Goal: Task Accomplishment & Management: Manage account settings

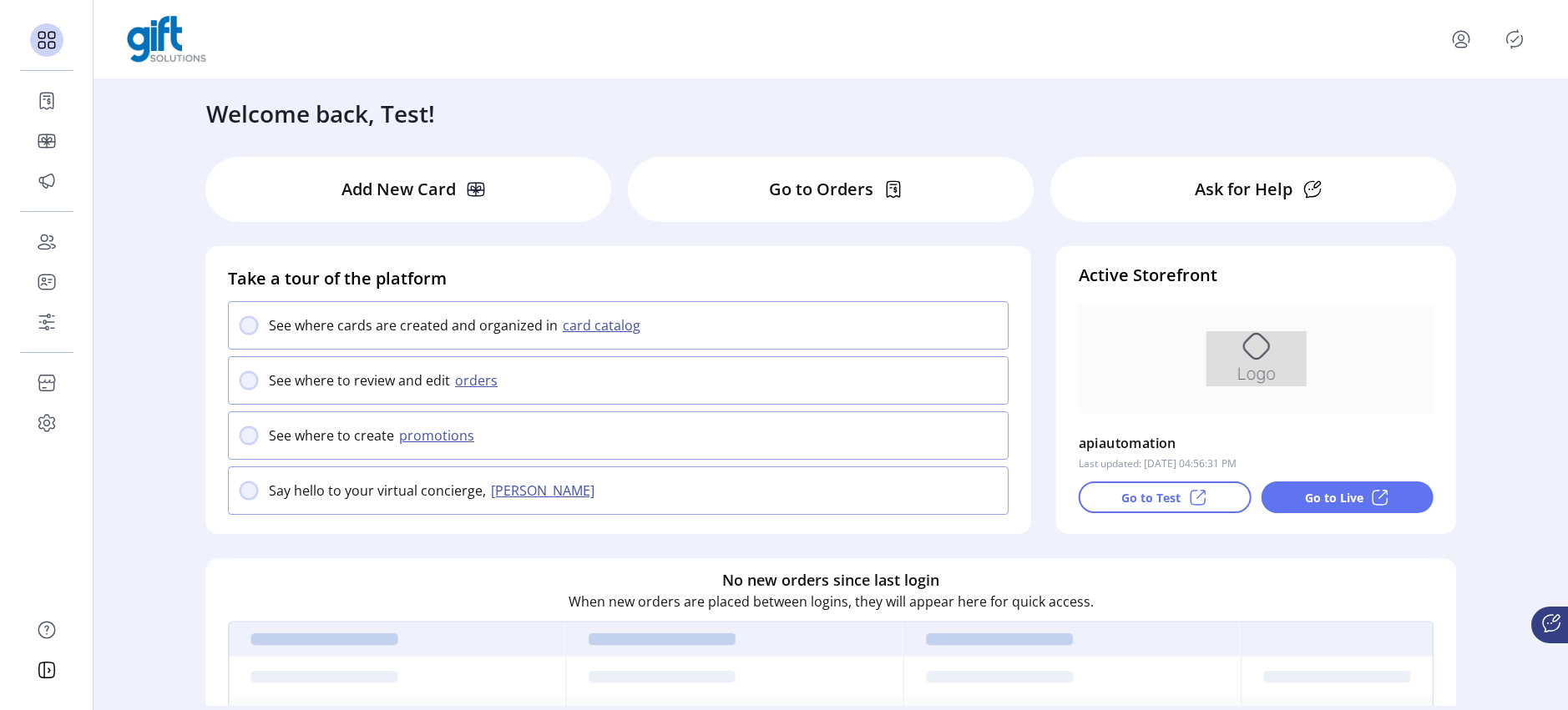
click at [1509, 42] on icon "Publisher Panel" at bounding box center [1515, 39] width 27 height 27
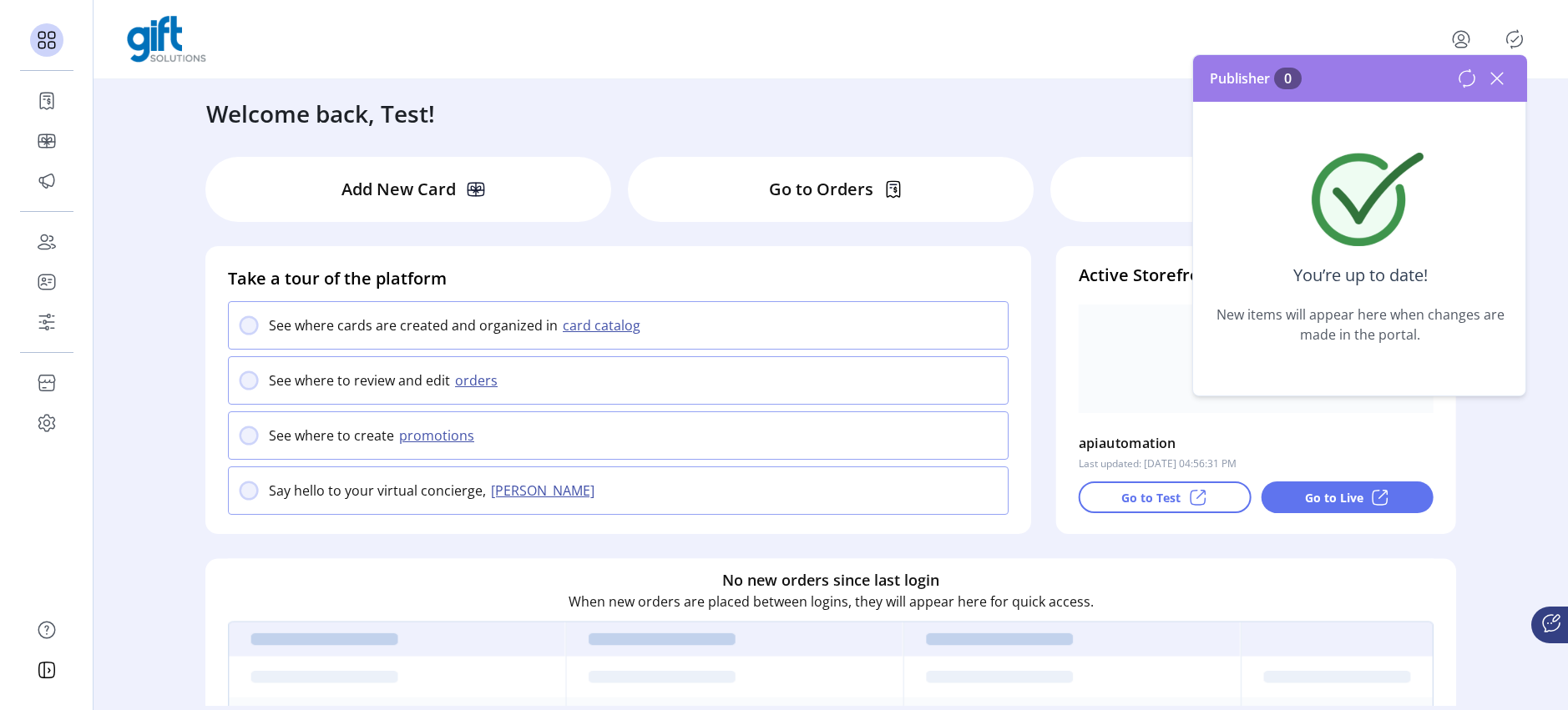
click at [1494, 81] on icon at bounding box center [1497, 78] width 12 height 12
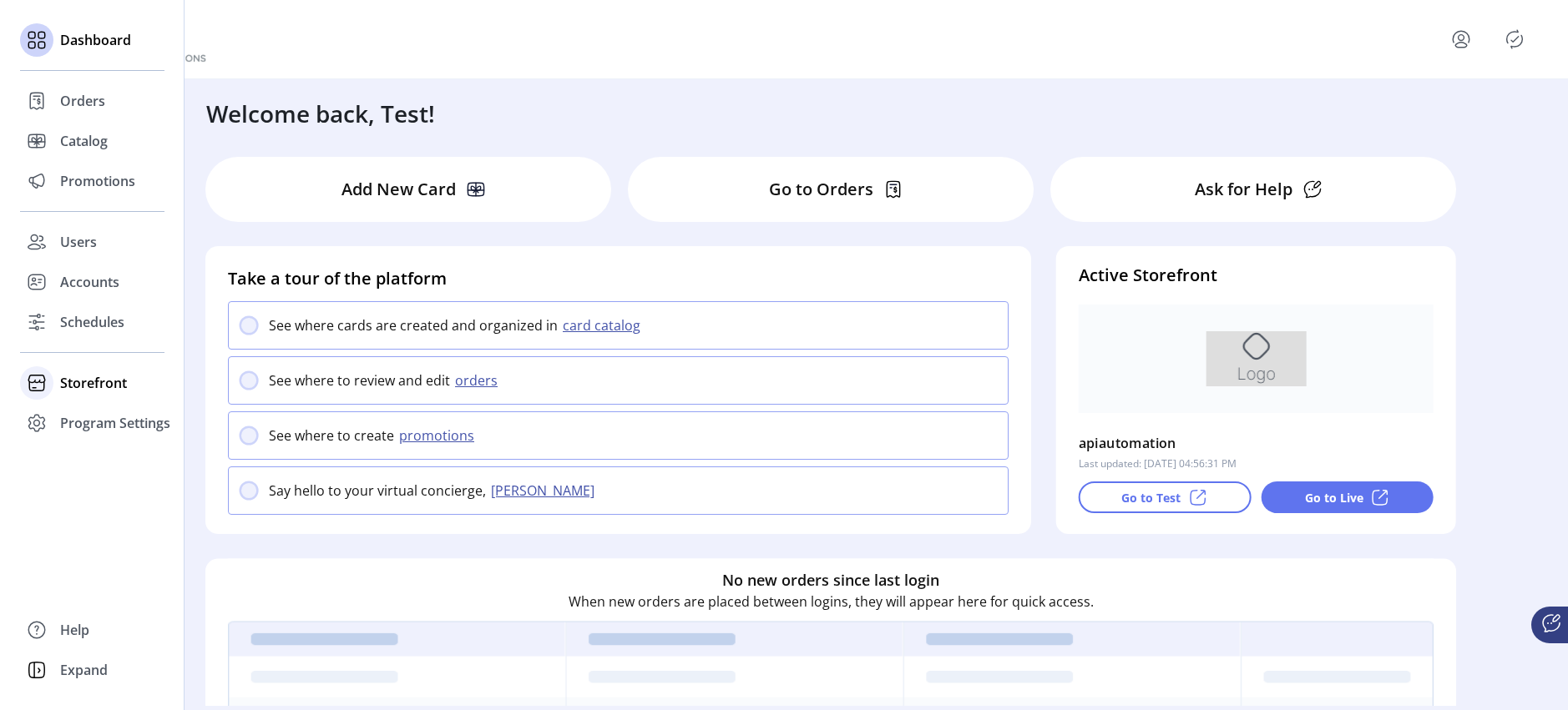
click at [100, 384] on span "Storefront" at bounding box center [94, 383] width 67 height 20
click at [102, 418] on span "Configuration" at bounding box center [104, 417] width 88 height 20
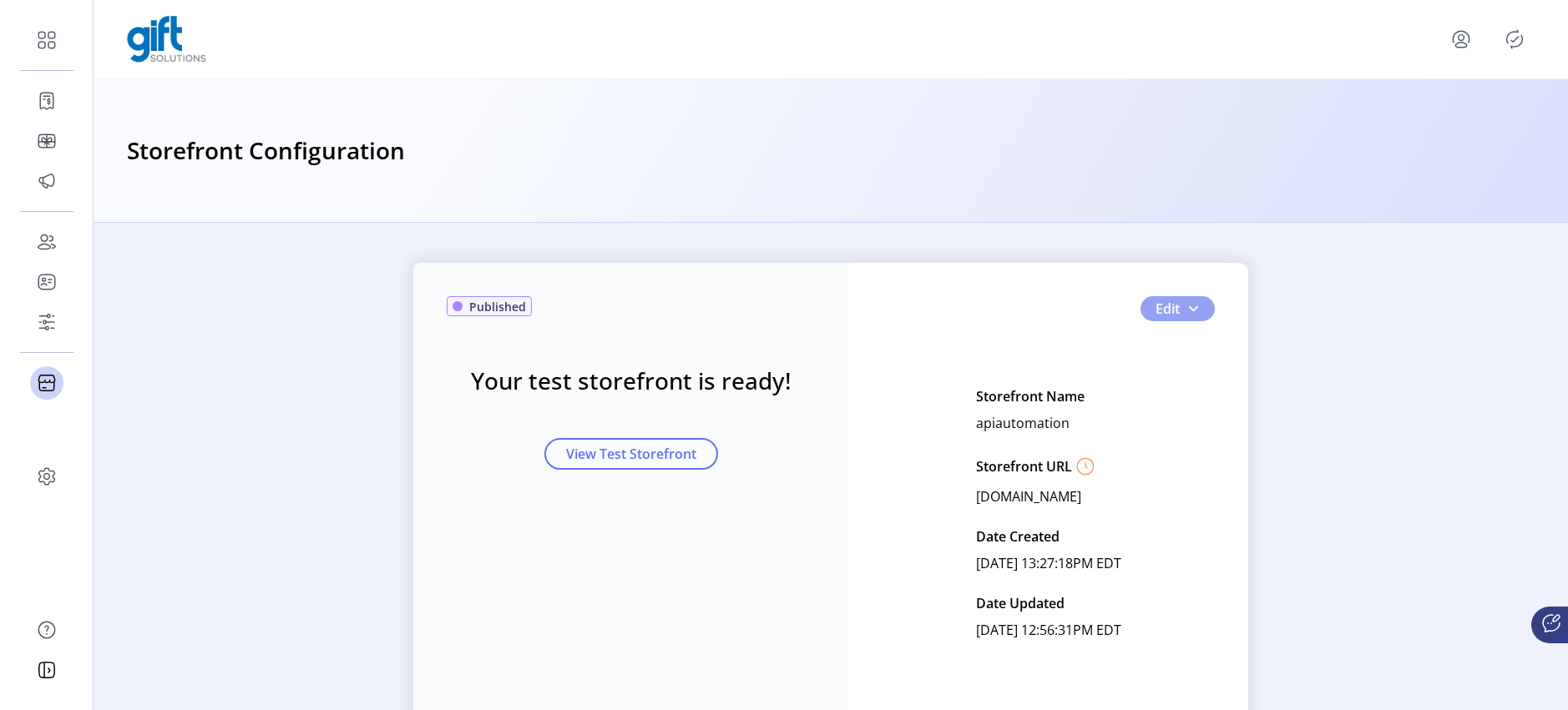
click at [1189, 317] on button "Edit" at bounding box center [1178, 308] width 74 height 25
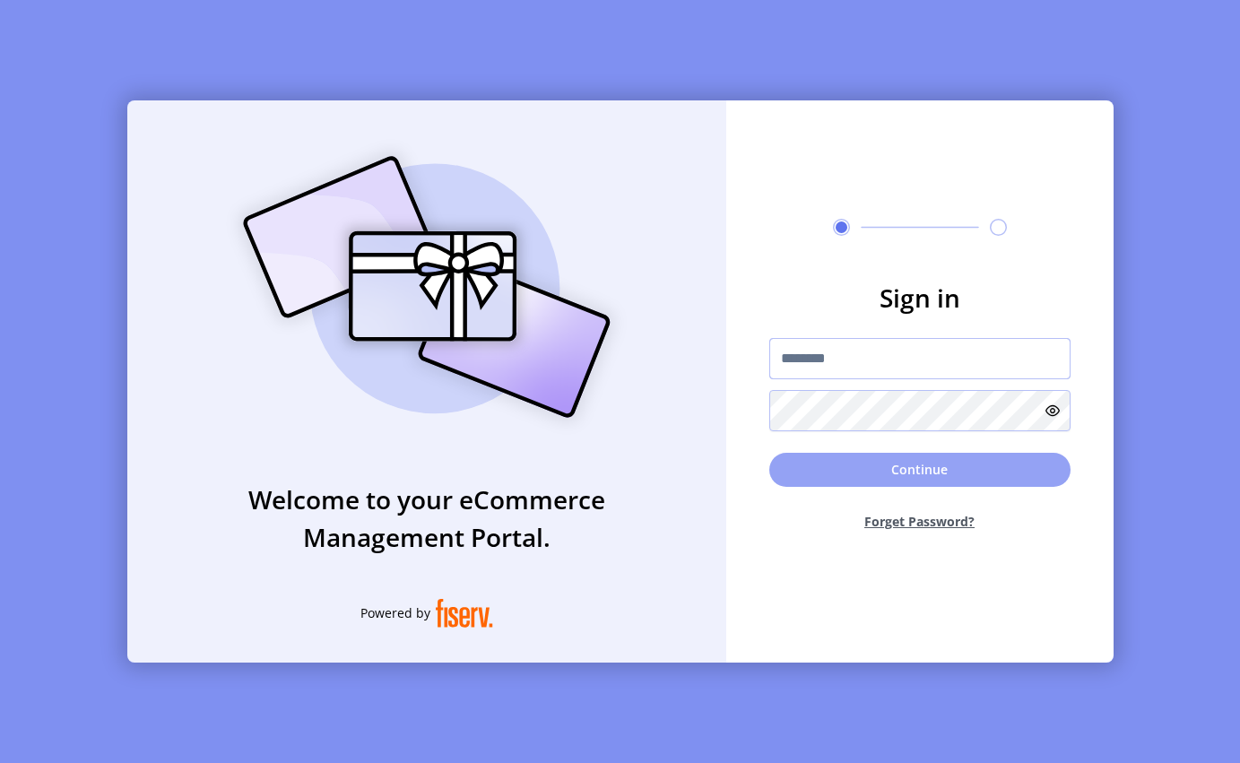
type input "**********"
click at [866, 474] on button "Continue" at bounding box center [920, 470] width 301 height 34
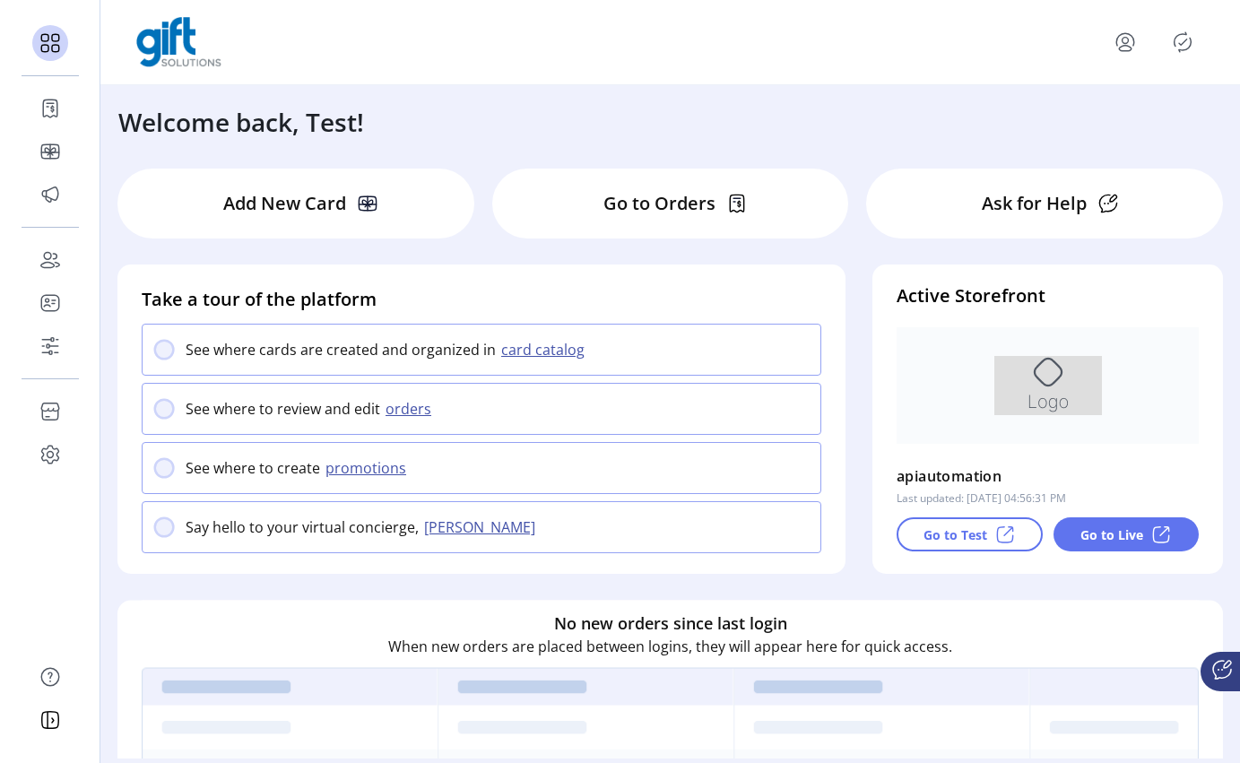
click at [1181, 44] on icon "Publisher Panel" at bounding box center [1183, 42] width 29 height 29
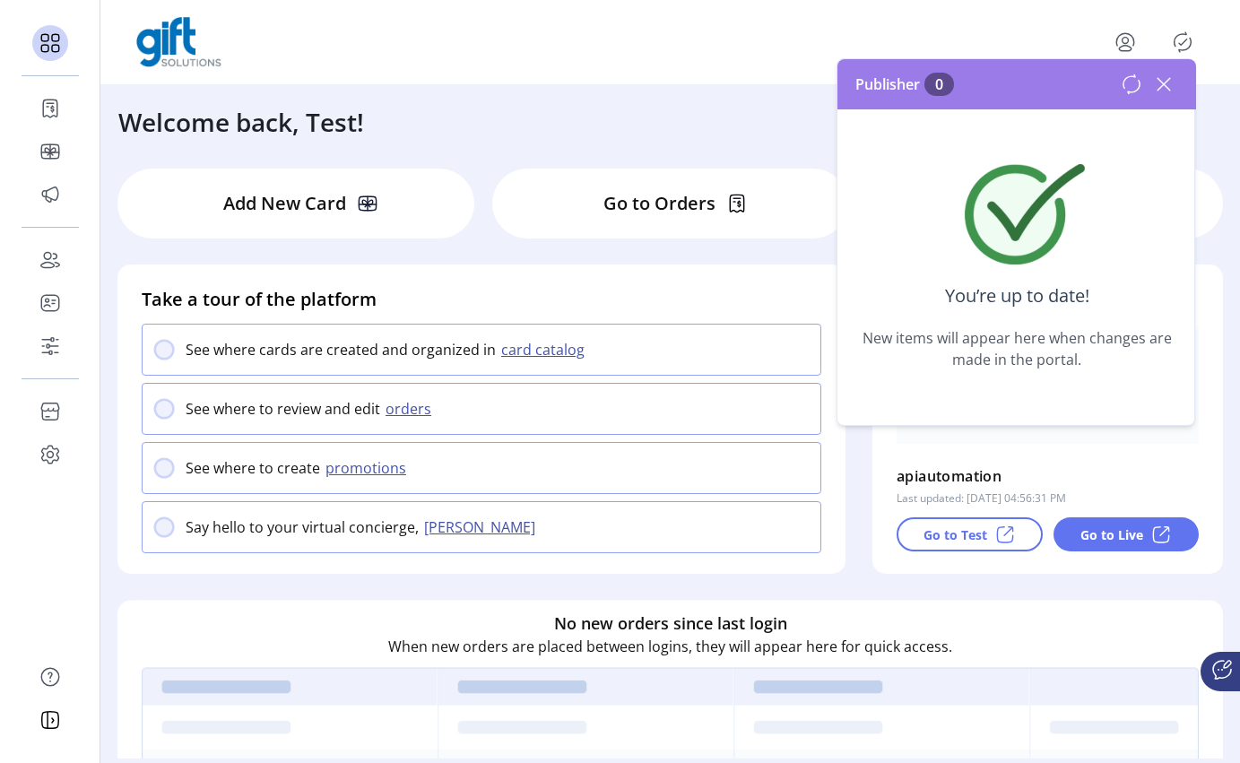
click at [1157, 82] on icon at bounding box center [1164, 84] width 29 height 29
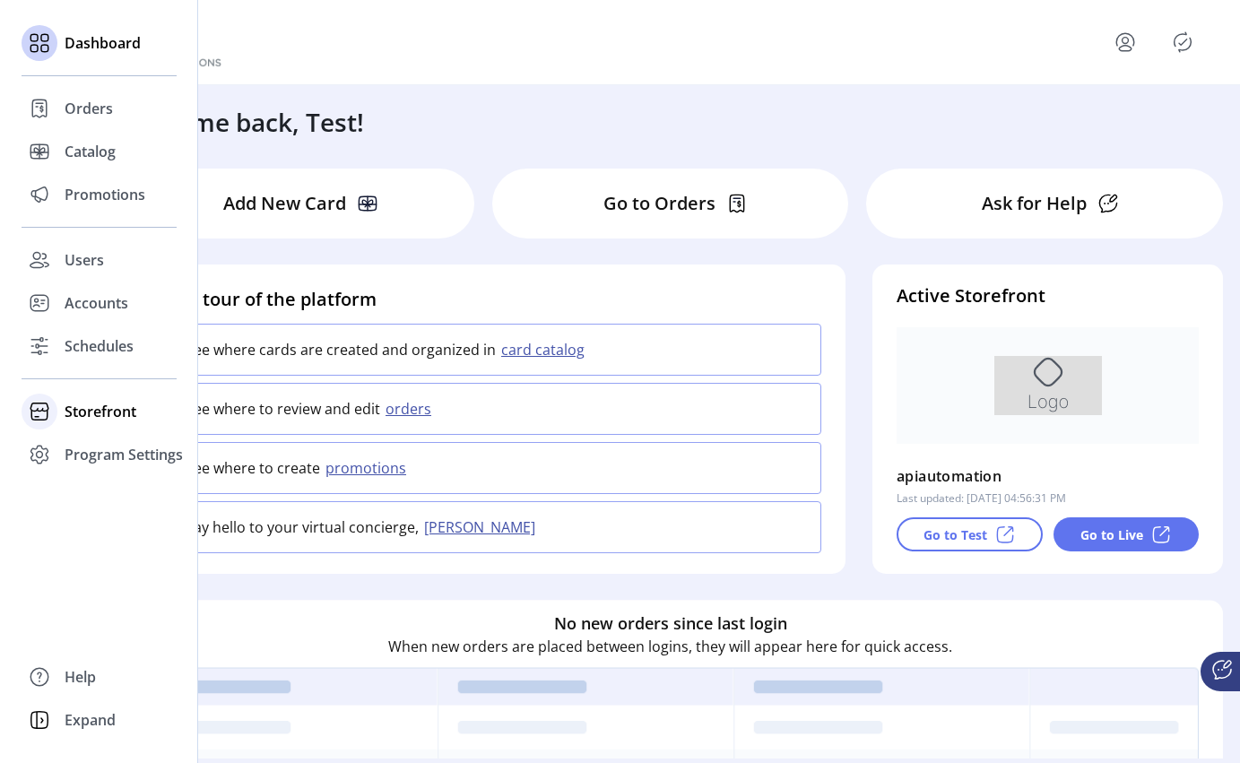
click at [83, 407] on span "Storefront" at bounding box center [101, 412] width 72 height 22
click at [61, 415] on div "Storefront" at bounding box center [99, 411] width 155 height 43
click at [98, 422] on div "Storefront" at bounding box center [99, 411] width 155 height 43
click at [115, 451] on span "Configuration" at bounding box center [112, 448] width 94 height 22
click at [92, 448] on span "Configuration" at bounding box center [112, 448] width 94 height 22
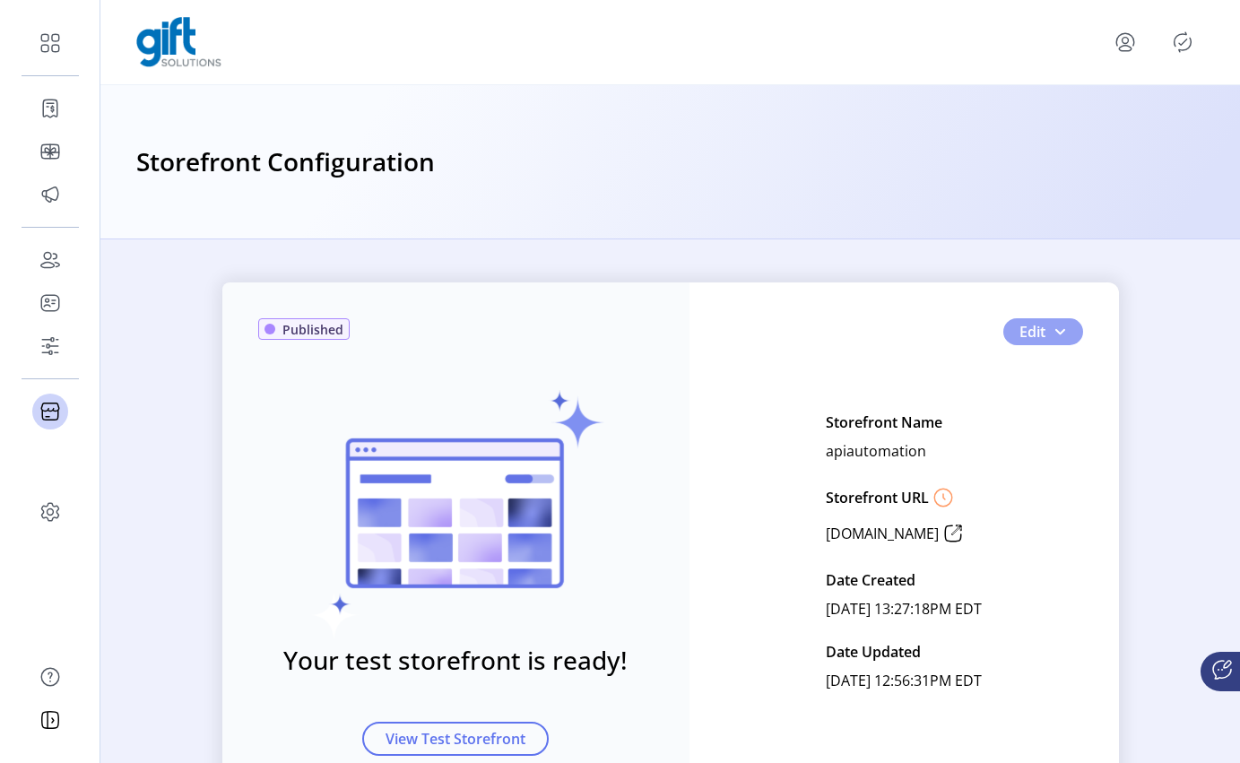
click at [1065, 337] on button "Edit" at bounding box center [1044, 331] width 80 height 27
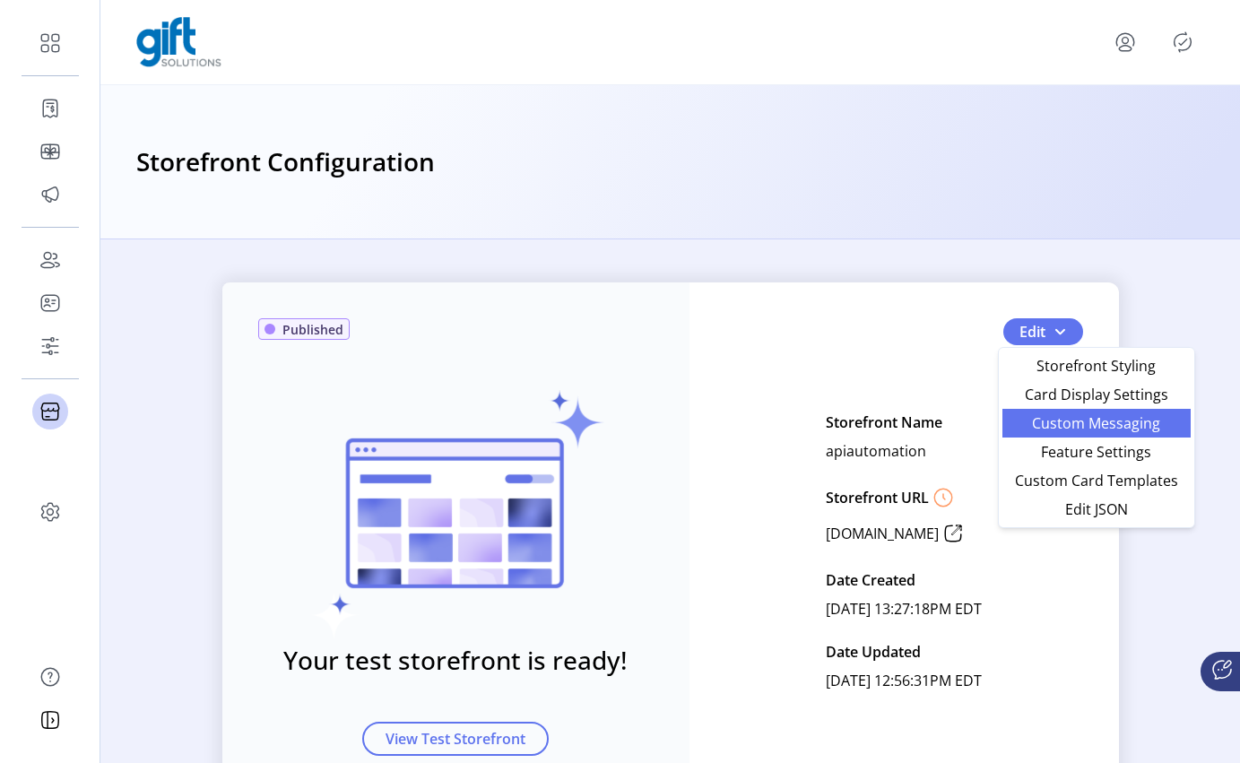
click at [1101, 430] on span "Custom Messaging" at bounding box center [1097, 423] width 167 height 14
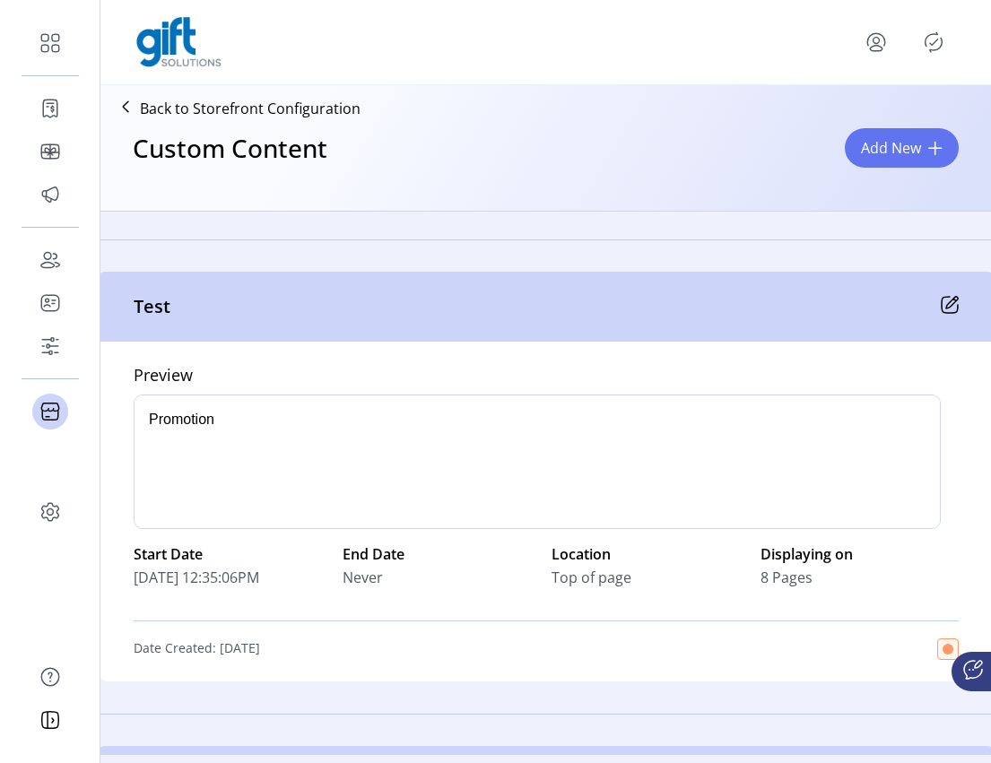
click at [734, 248] on p-divider at bounding box center [546, 239] width 897 height 29
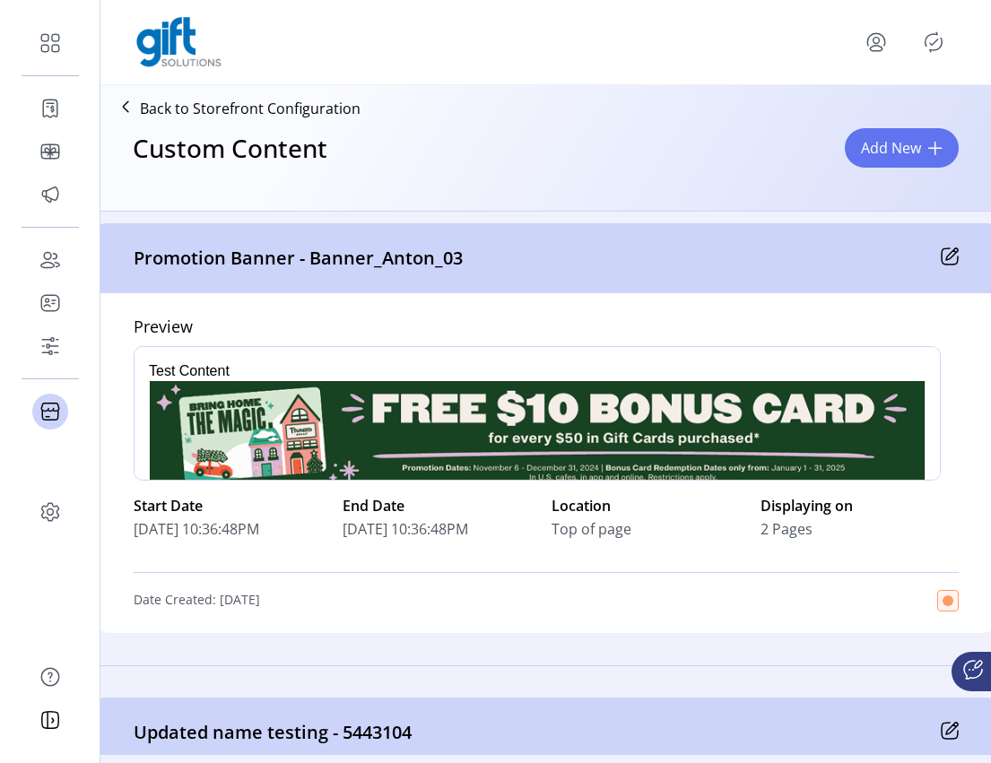
click at [947, 257] on icon at bounding box center [950, 257] width 18 height 18
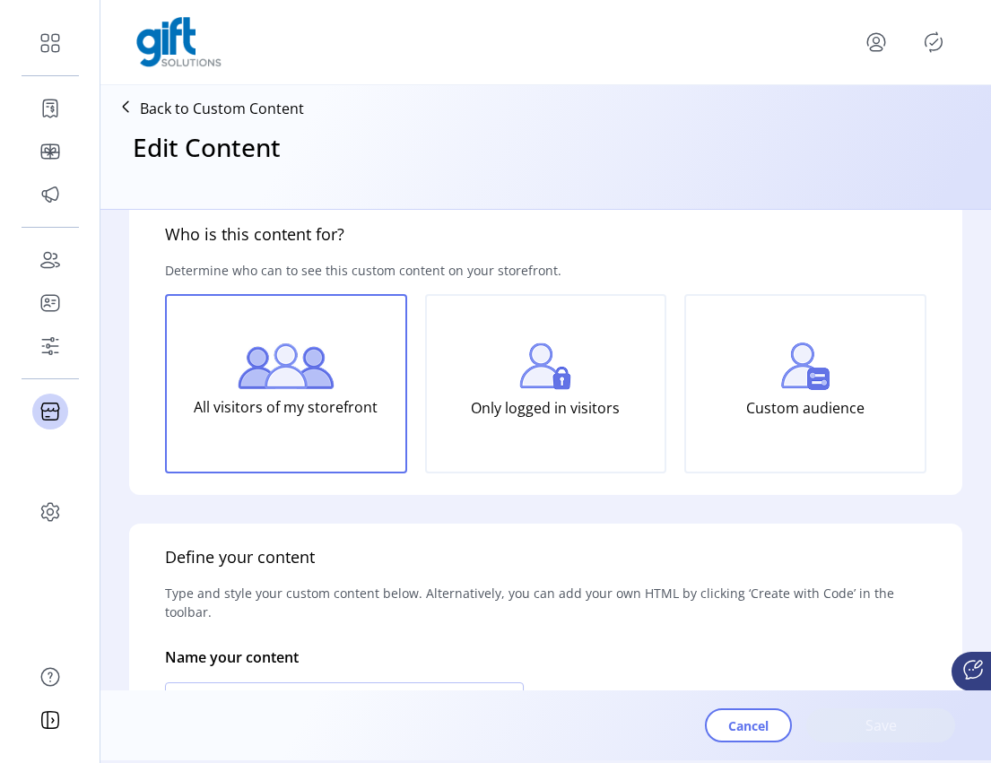
type input "**********"
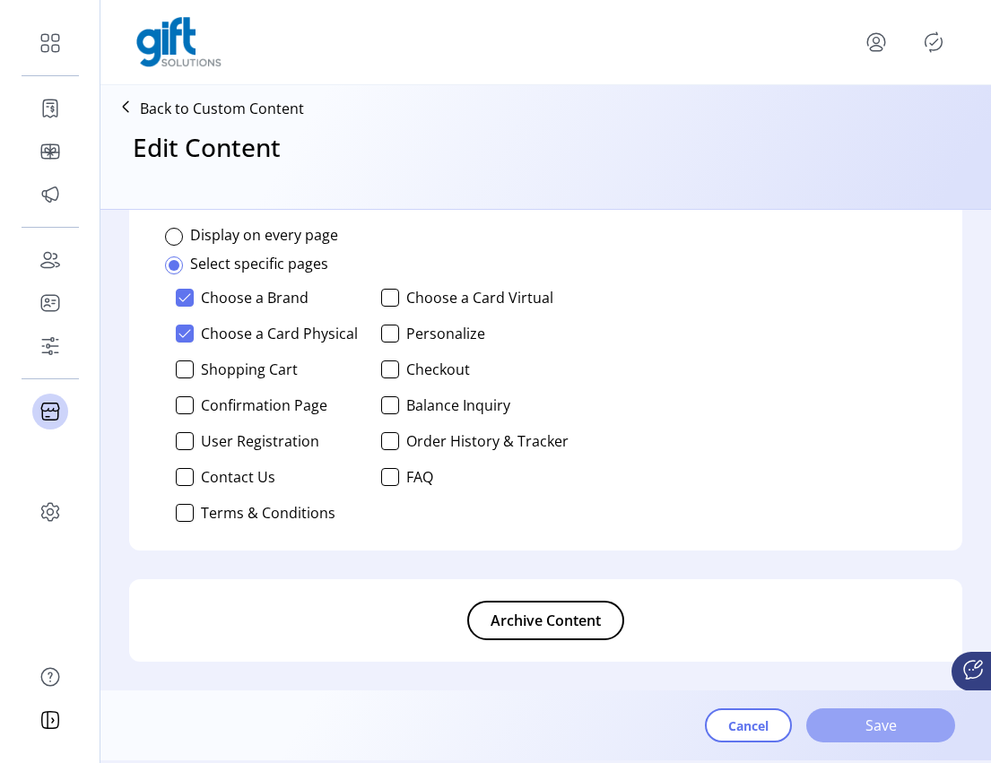
click at [893, 736] on span "Save" at bounding box center [881, 726] width 102 height 22
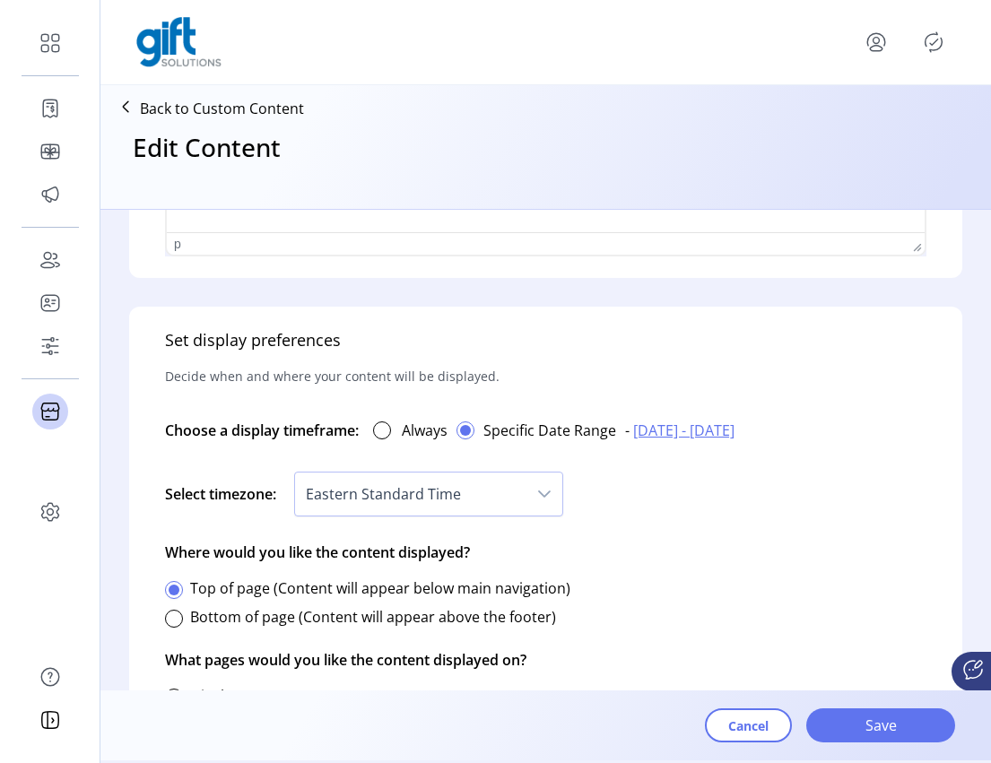
click at [665, 427] on span "[DATE] - [DATE]" at bounding box center [683, 431] width 101 height 22
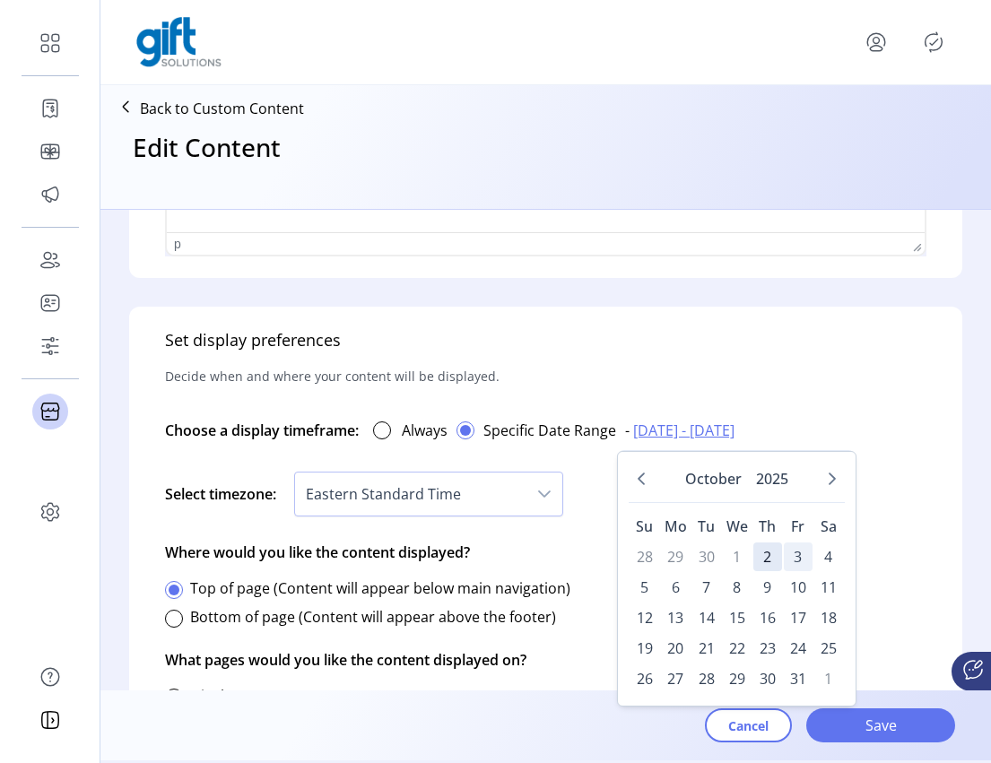
click at [800, 560] on span "3" at bounding box center [798, 557] width 29 height 29
click at [765, 683] on span "30" at bounding box center [767, 679] width 29 height 29
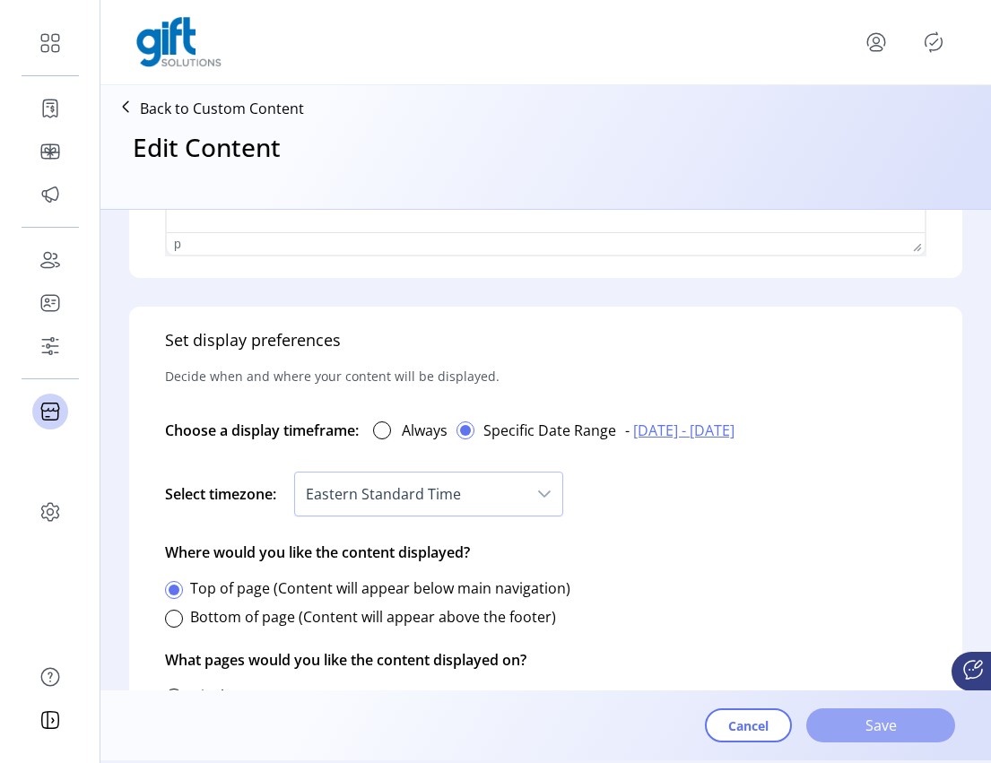
click at [865, 724] on span "Save" at bounding box center [881, 726] width 102 height 22
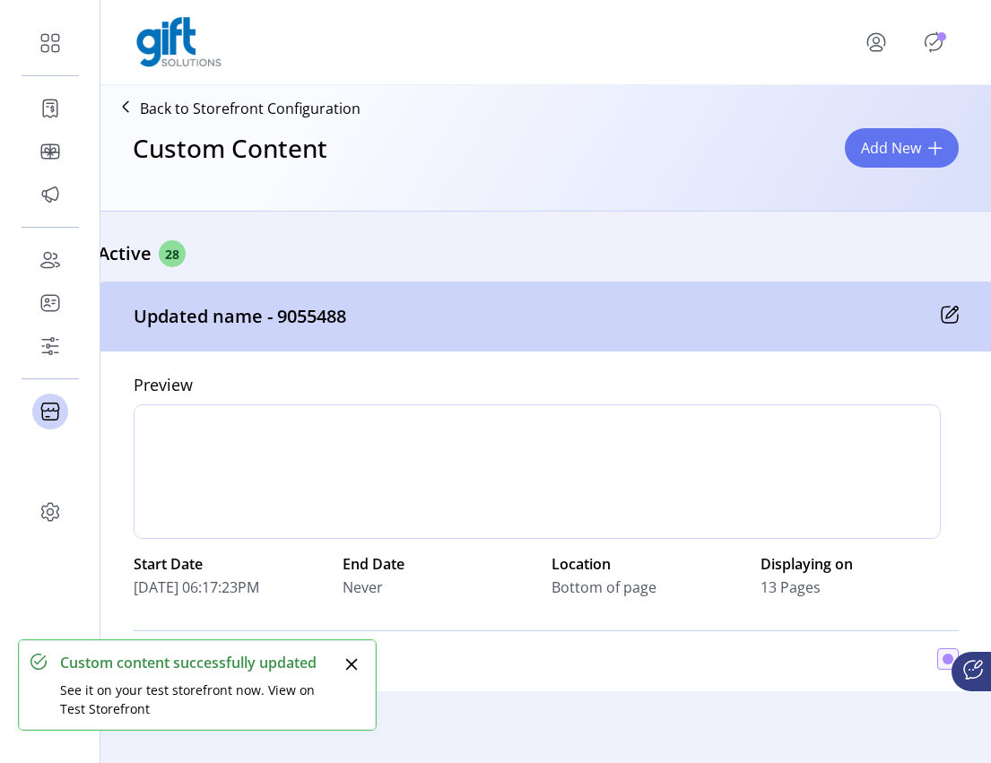
click at [930, 46] on icon "Publisher Panel" at bounding box center [933, 42] width 29 height 29
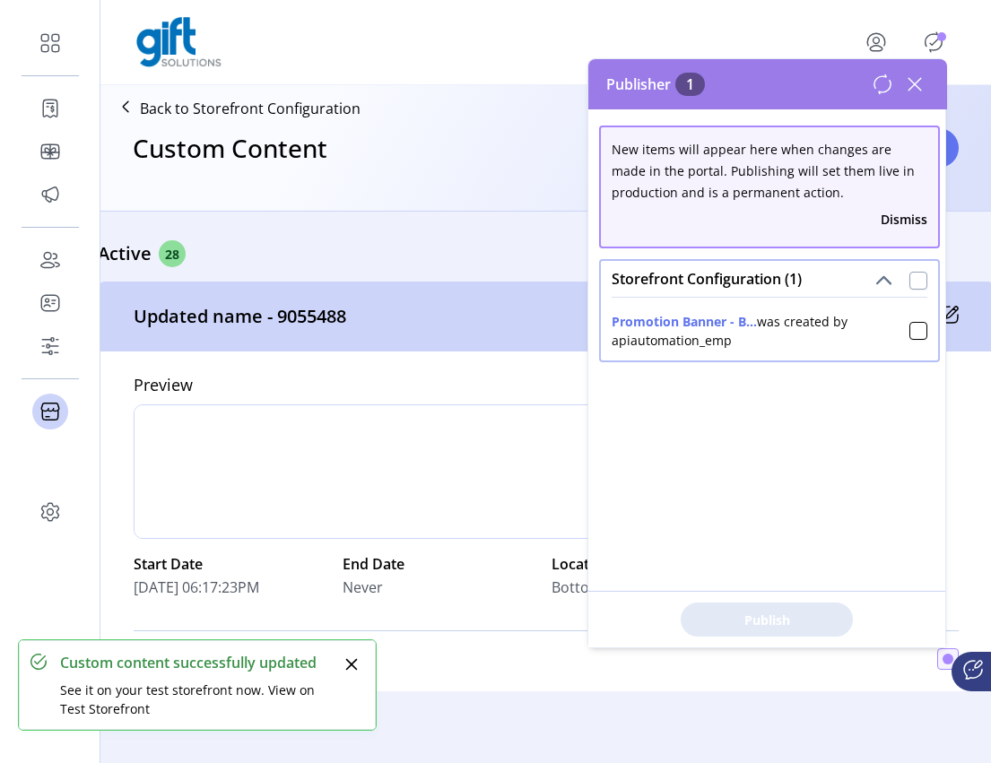
click at [910, 284] on div at bounding box center [919, 281] width 18 height 18
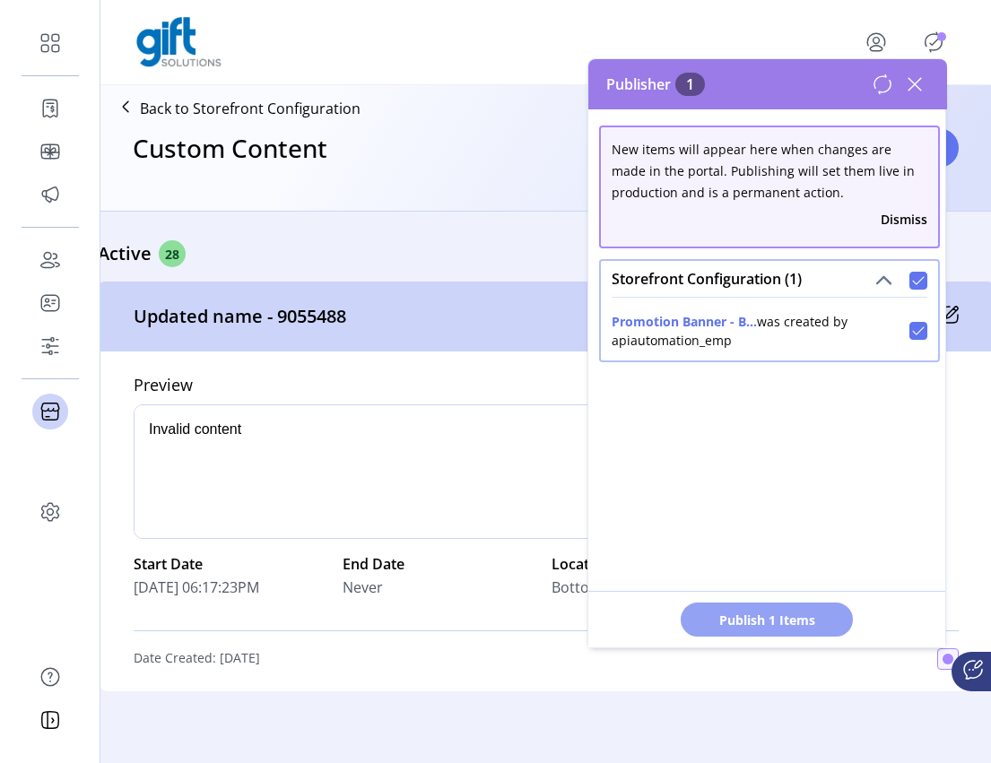
click at [788, 615] on span "Publish 1 Items" at bounding box center [767, 620] width 126 height 19
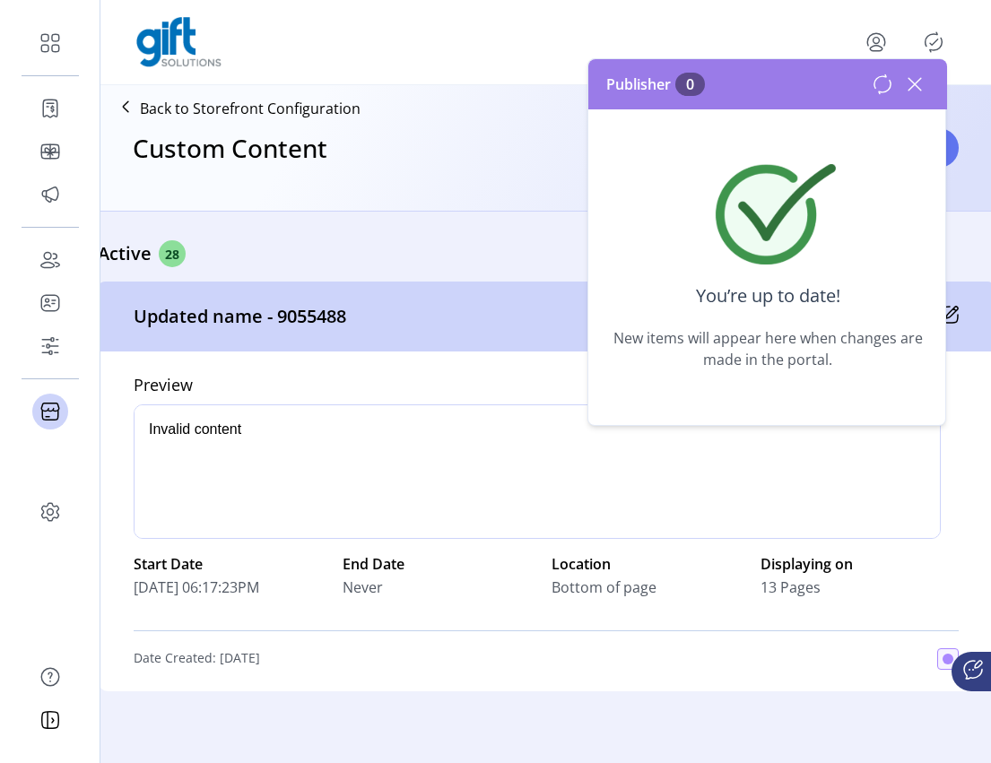
click at [915, 83] on icon at bounding box center [915, 84] width 13 height 13
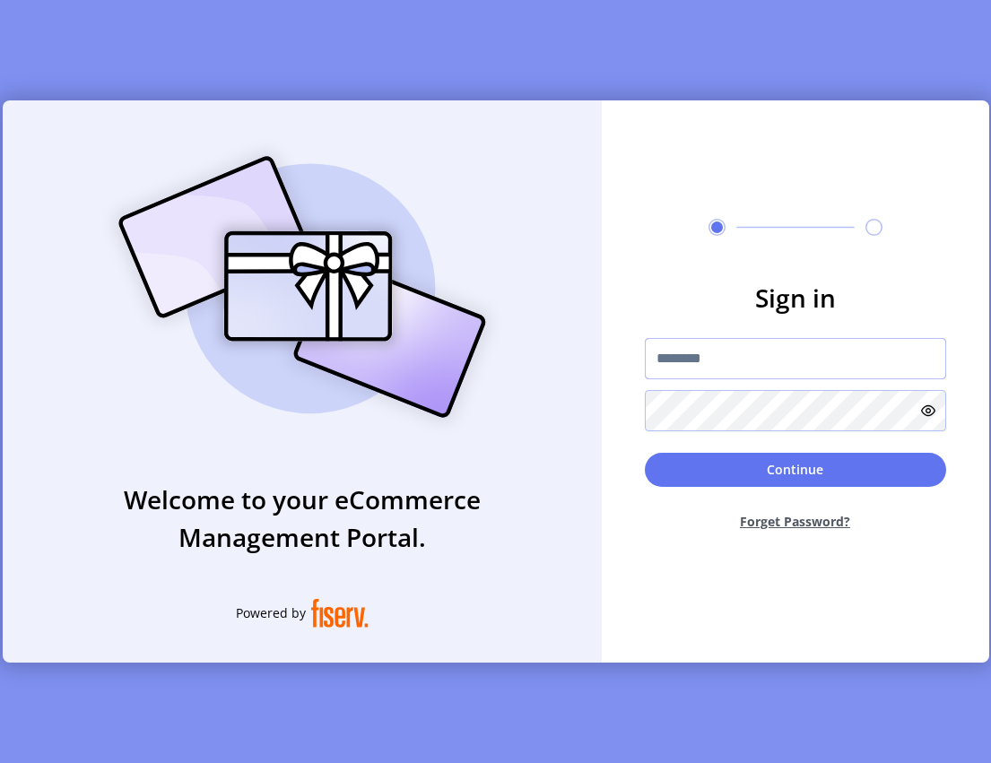
type input "**********"
